Goal: Task Accomplishment & Management: Use online tool/utility

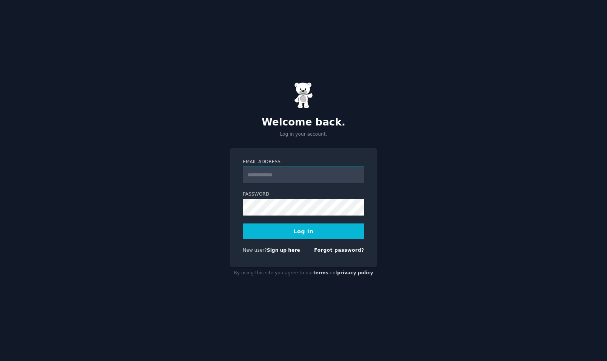
type input "**********"
click at [304, 231] on button "Log In" at bounding box center [303, 232] width 121 height 16
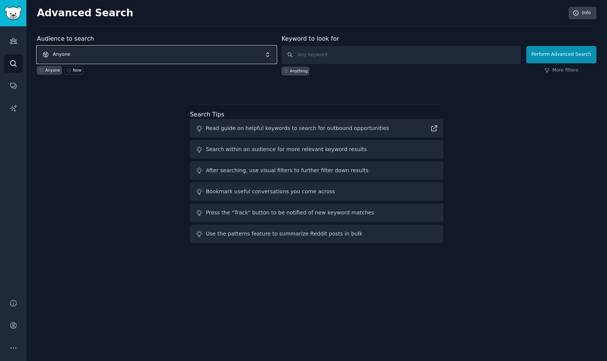
click at [123, 59] on span "Anyone" at bounding box center [157, 54] width 240 height 17
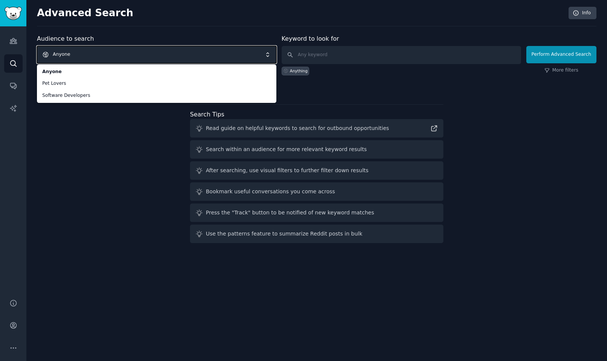
click at [110, 128] on div "Audience to search Anyone Anyone Pet Lovers Software Developers Anyone New Keyw…" at bounding box center [317, 140] width 560 height 212
